Goal: Transaction & Acquisition: Purchase product/service

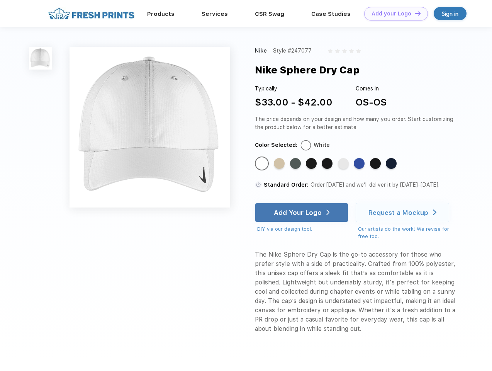
click at [393, 14] on link "Add your Logo Design Tool" at bounding box center [396, 14] width 64 height 14
click at [0, 0] on div "Design Tool" at bounding box center [0, 0] width 0 height 0
click at [414, 13] on link "Add your Logo Design Tool" at bounding box center [396, 14] width 64 height 14
click at [41, 58] on img at bounding box center [40, 58] width 23 height 23
click at [263, 164] on div "Standard Color" at bounding box center [261, 163] width 11 height 11
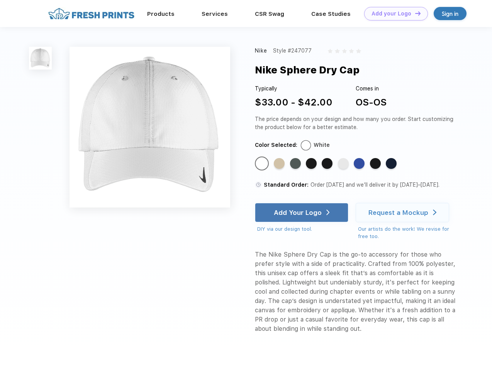
click at [280, 164] on div "Standard Color" at bounding box center [279, 163] width 11 height 11
click at [296, 164] on div "Standard Color" at bounding box center [295, 163] width 11 height 11
click at [312, 164] on div "Standard Color" at bounding box center [311, 163] width 11 height 11
click at [328, 164] on div "Standard Color" at bounding box center [327, 163] width 11 height 11
click at [344, 164] on div "Standard Color" at bounding box center [343, 163] width 11 height 11
